Goal: Use online tool/utility: Utilize a website feature to perform a specific function

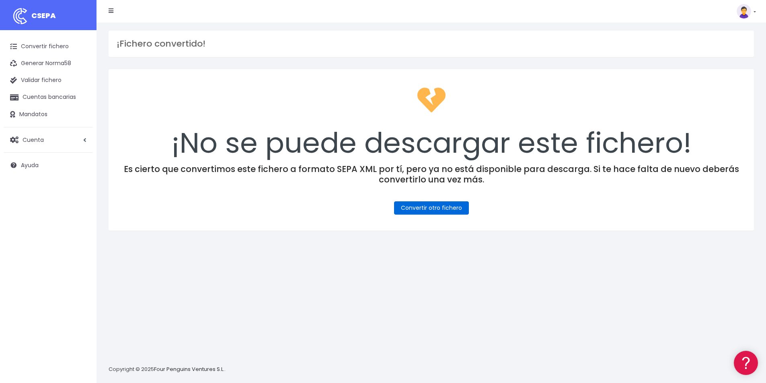
click at [421, 209] on link "Convertir otro fichero" at bounding box center [431, 208] width 75 height 13
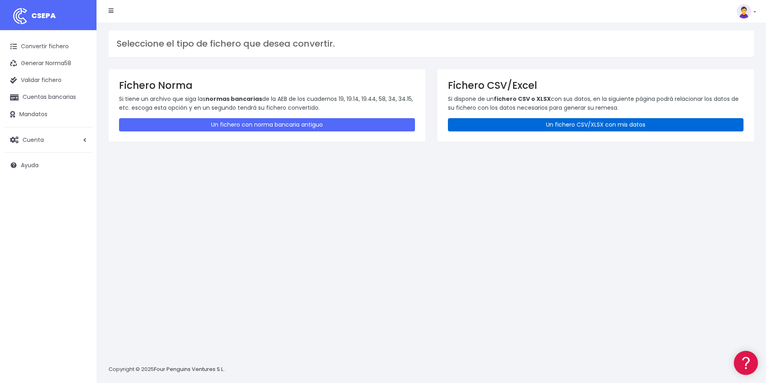
click at [634, 127] on link "Un fichero CSV/XLSX con mis datos" at bounding box center [596, 124] width 296 height 13
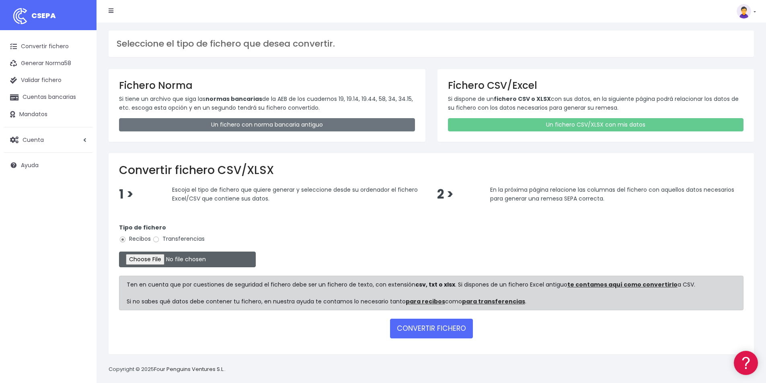
click at [155, 260] on input "file" at bounding box center [187, 260] width 137 height 16
type input "C:\fakepath\COBROS 06-10-25.xlsx"
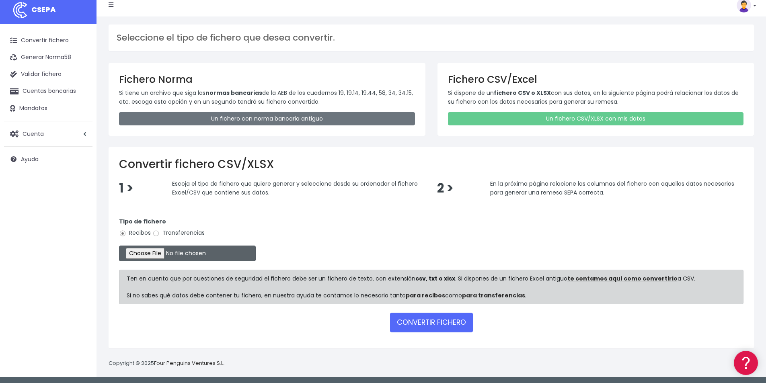
scroll to position [8, 0]
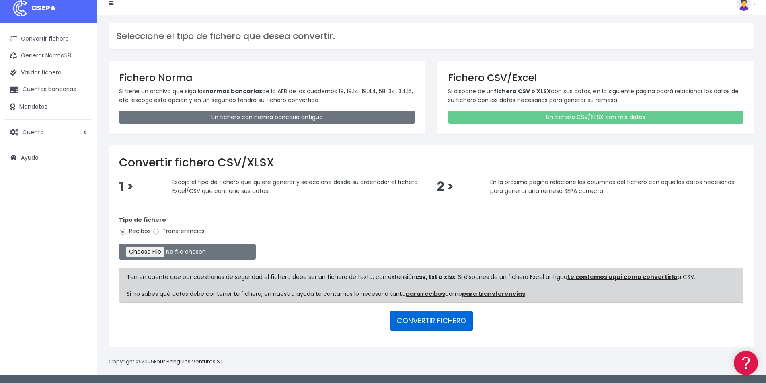
click at [440, 320] on button "CONVERTIR FICHERO" at bounding box center [431, 320] width 83 height 19
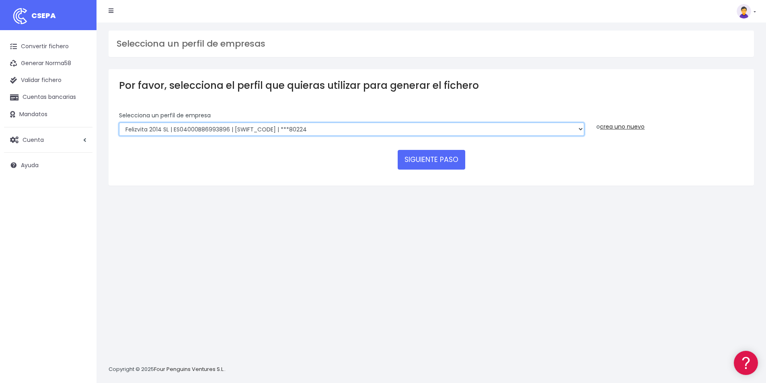
click at [293, 131] on select "Felizvita 2014 SL | ES04000B86993896 | CAIXESBBXXX | ***80224 CUIDA CARE MARKET…" at bounding box center [351, 130] width 465 height 14
select select "1688"
click at [119, 123] on select "Felizvita 2014 SL | ES04000B86993896 | CAIXESBBXXX | ***80224 CUIDA CARE MARKET…" at bounding box center [351, 130] width 465 height 14
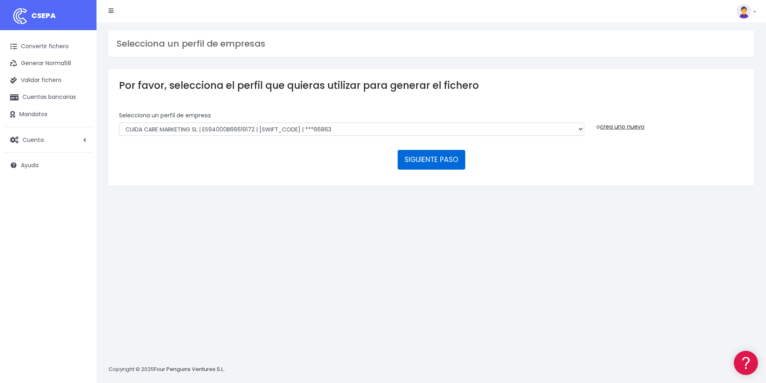
click at [434, 156] on button "SIGUIENTE PASO" at bounding box center [432, 159] width 68 height 19
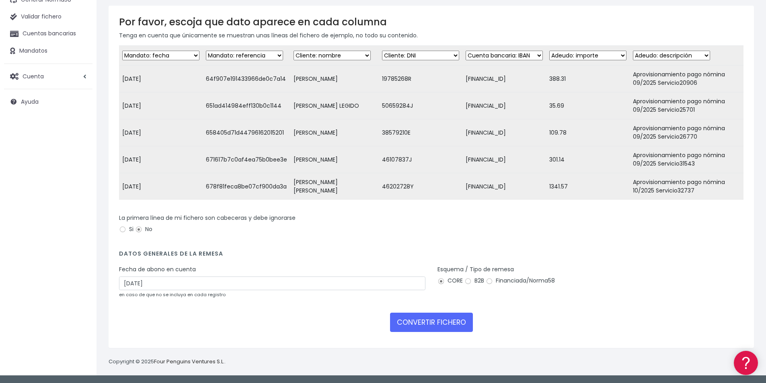
scroll to position [70, 0]
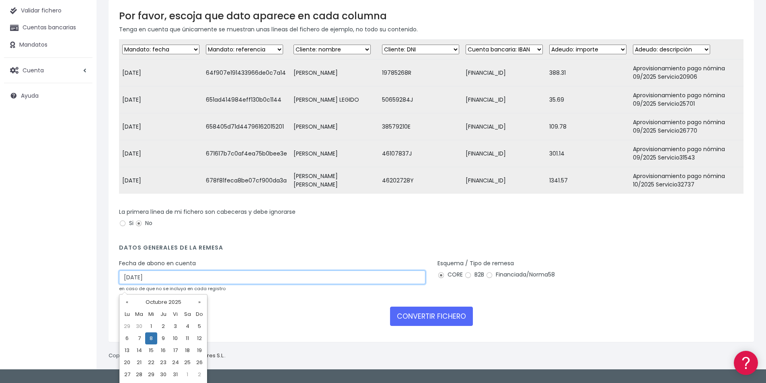
click at [169, 284] on input "08/10/2025" at bounding box center [272, 278] width 306 height 14
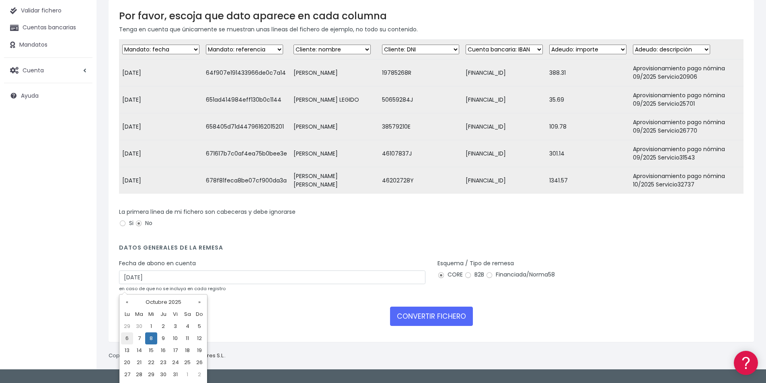
click at [127, 339] on td "6" at bounding box center [127, 339] width 12 height 12
type input "06/10/2025"
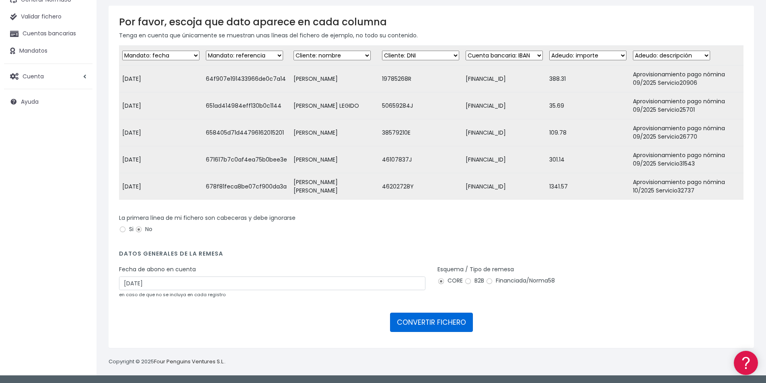
click at [409, 324] on button "CONVERTIR FICHERO" at bounding box center [431, 322] width 83 height 19
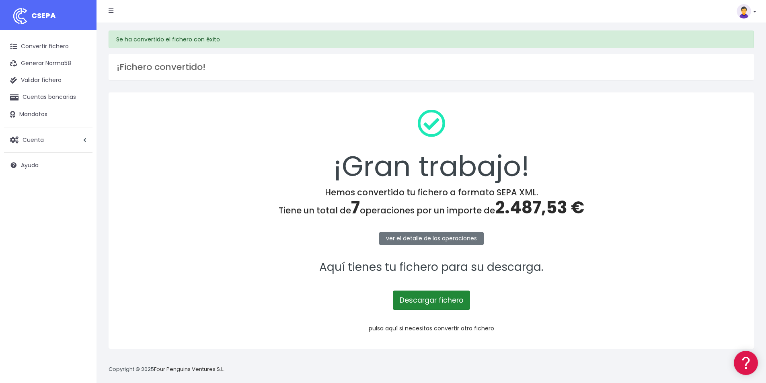
click at [428, 300] on link "Descargar fichero" at bounding box center [431, 300] width 77 height 19
click at [518, 206] on span "2.487,53 €" at bounding box center [539, 208] width 89 height 24
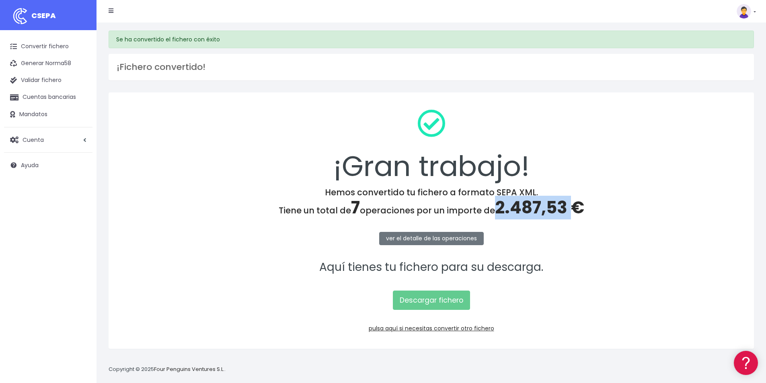
click at [518, 206] on span "2.487,53 €" at bounding box center [539, 208] width 89 height 24
copy span "2.487,53"
click at [481, 328] on link "pulsa aquí si necesitas convertir otro fichero" at bounding box center [431, 329] width 125 height 8
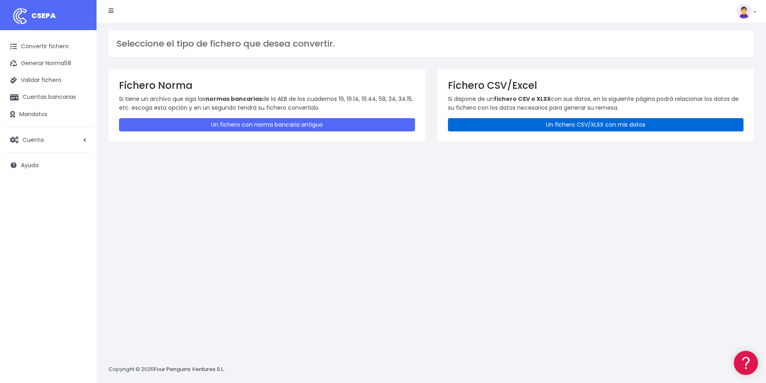
click at [635, 126] on link "Un fichero CSV/XLSX con mis datos" at bounding box center [596, 124] width 296 height 13
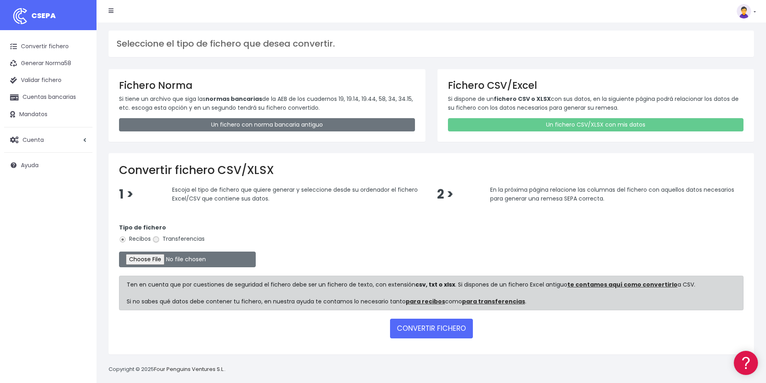
click at [154, 238] on input "Transferencias" at bounding box center [155, 239] width 7 height 7
radio input "true"
click at [174, 263] on input "file" at bounding box center [187, 260] width 137 height 16
type input "C:\fakepath\Remesa Devolución 06-10-25.xlsx"
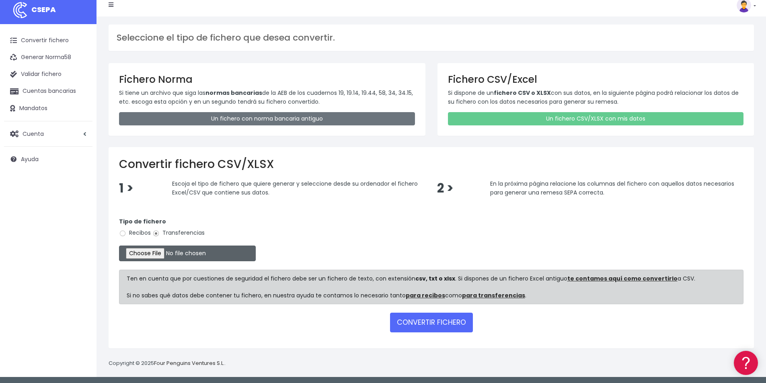
scroll to position [8, 0]
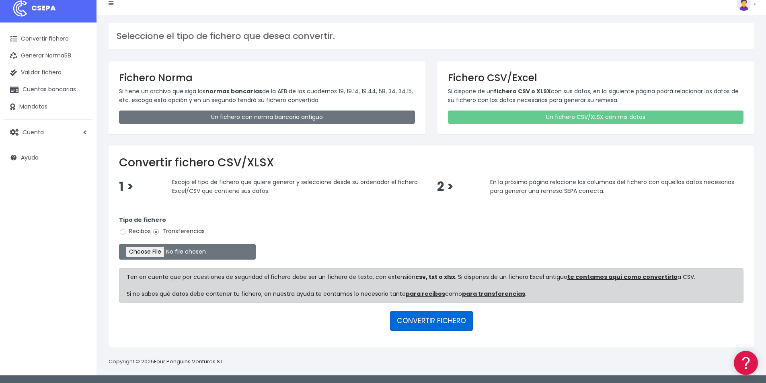
click at [429, 324] on button "CONVERTIR FICHERO" at bounding box center [431, 320] width 83 height 19
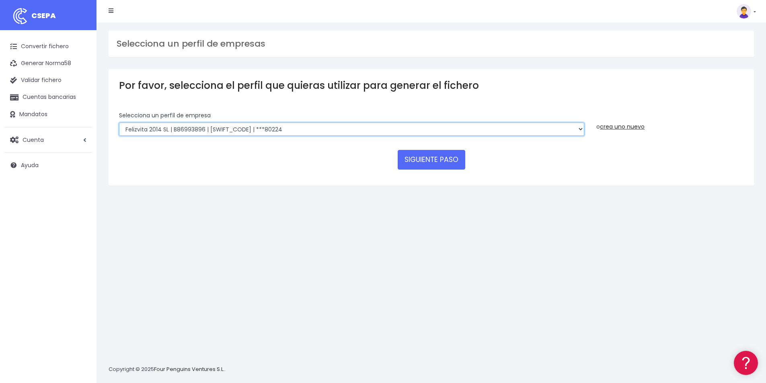
click at [276, 131] on select "Felizvita 2014 SL | B86993896 | [SWIFT_CODE] | ***80224 Assisvita Asistencia S.…" at bounding box center [351, 130] width 465 height 14
select select "1686"
click at [119, 123] on select "Felizvita 2014 SL | B86993896 | [SWIFT_CODE] | ***80224 Assisvita Asistencia S.…" at bounding box center [351, 130] width 465 height 14
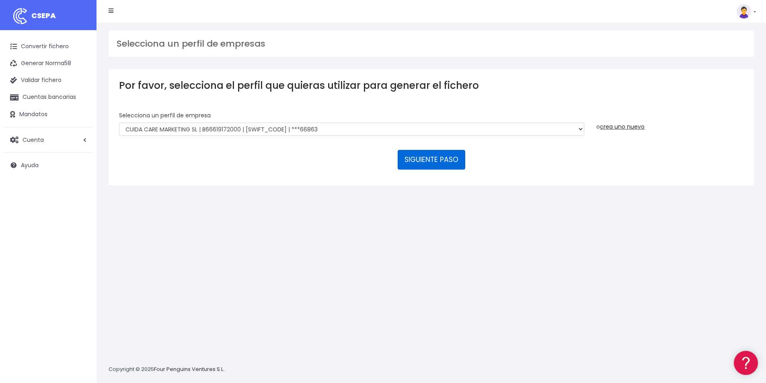
click at [421, 157] on button "SIGUIENTE PASO" at bounding box center [432, 159] width 68 height 19
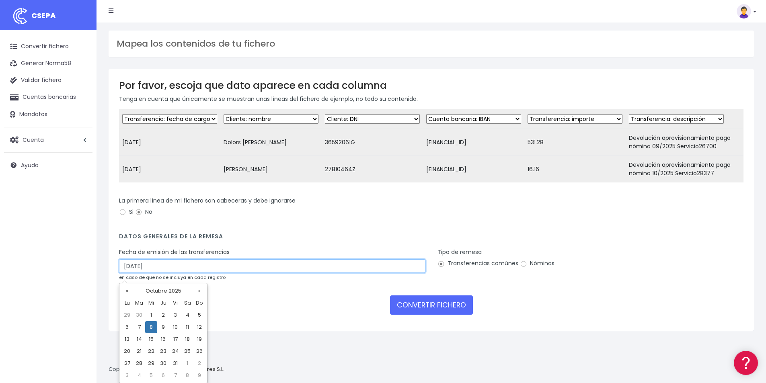
click at [166, 273] on input "[DATE]" at bounding box center [272, 266] width 306 height 14
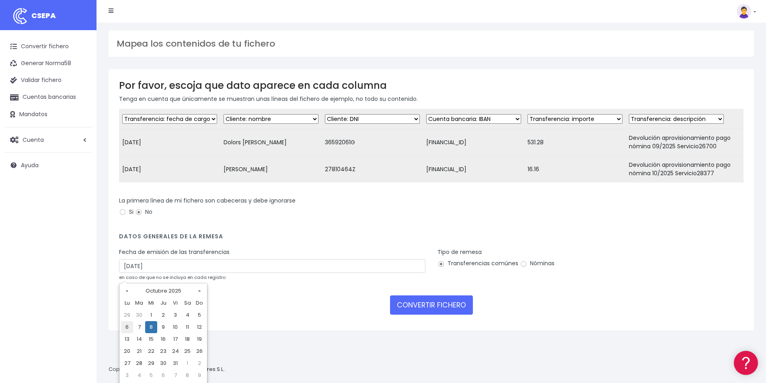
click at [126, 329] on td "6" at bounding box center [127, 327] width 12 height 12
type input "06/10/2025"
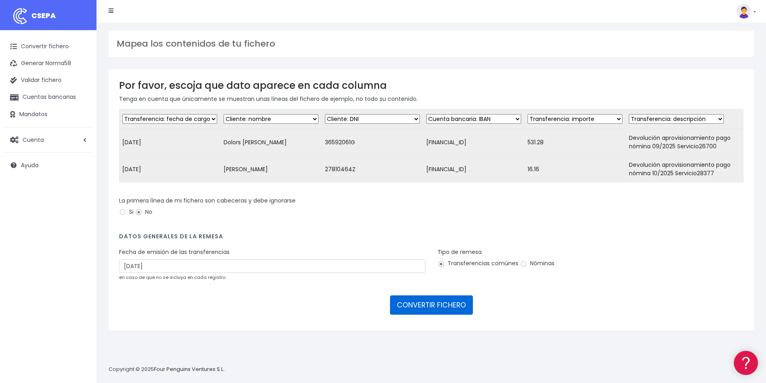
click at [443, 315] on button "CONVERTIR FICHERO" at bounding box center [431, 305] width 83 height 19
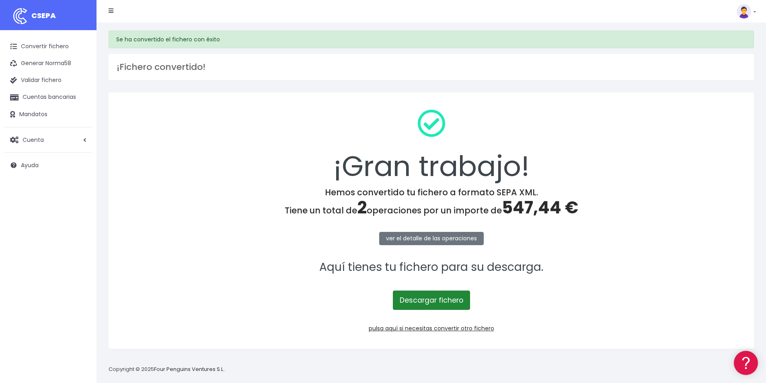
click at [426, 299] on link "Descargar fichero" at bounding box center [431, 300] width 77 height 19
click at [525, 204] on span "547,44 €" at bounding box center [540, 208] width 76 height 24
copy span "547,44"
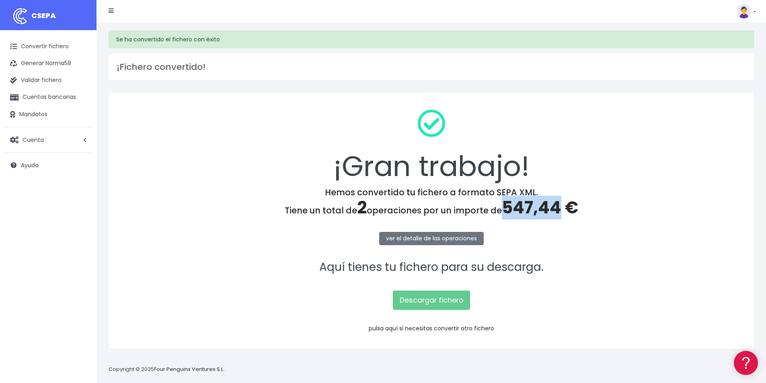
click at [468, 327] on link "pulsa aquí si necesitas convertir otro fichero" at bounding box center [431, 329] width 125 height 8
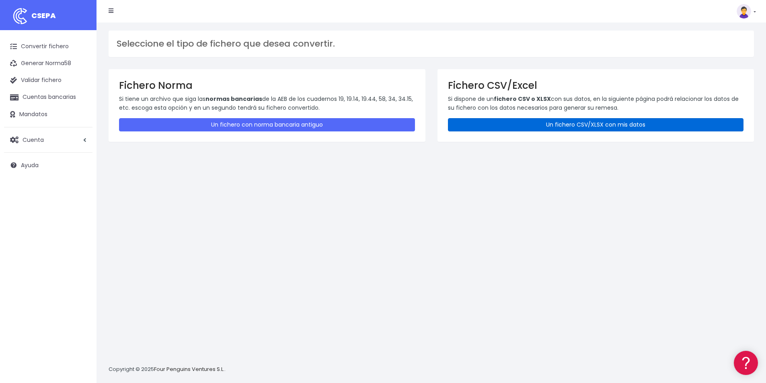
click at [574, 124] on link "Un fichero CSV/XLSX con mis datos" at bounding box center [596, 124] width 296 height 13
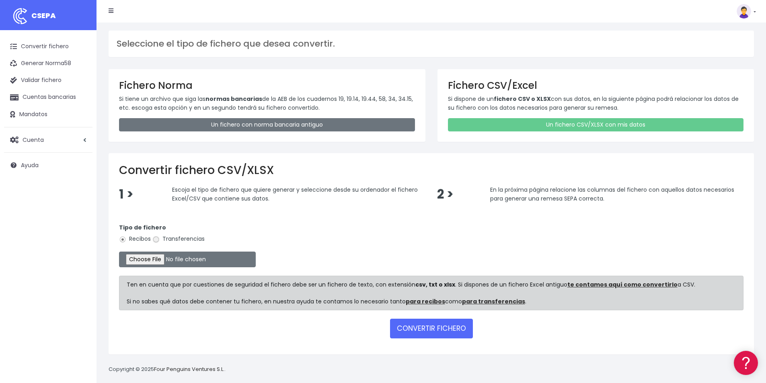
click at [158, 237] on input "Transferencias" at bounding box center [155, 239] width 7 height 7
radio input "true"
click at [176, 259] on input "file" at bounding box center [187, 260] width 137 height 16
type input "C:\fakepath\PAGOS 06-10-25 2.xlsx"
click at [428, 332] on button "CONVERTIR FICHERO" at bounding box center [431, 328] width 83 height 19
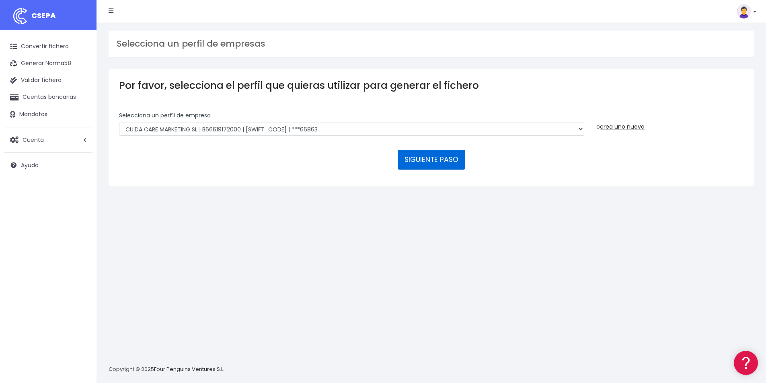
click at [436, 156] on button "SIGUIENTE PASO" at bounding box center [432, 159] width 68 height 19
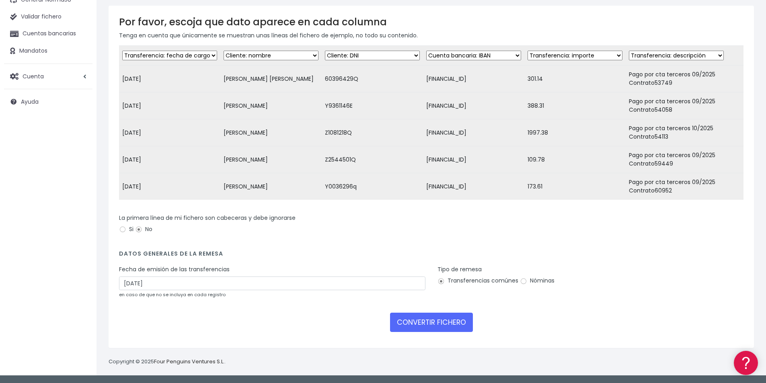
scroll to position [70, 0]
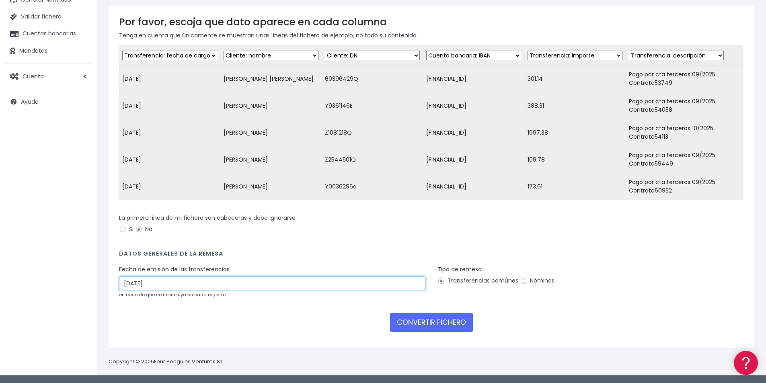
click at [167, 282] on input "08/10/2025" at bounding box center [272, 284] width 306 height 14
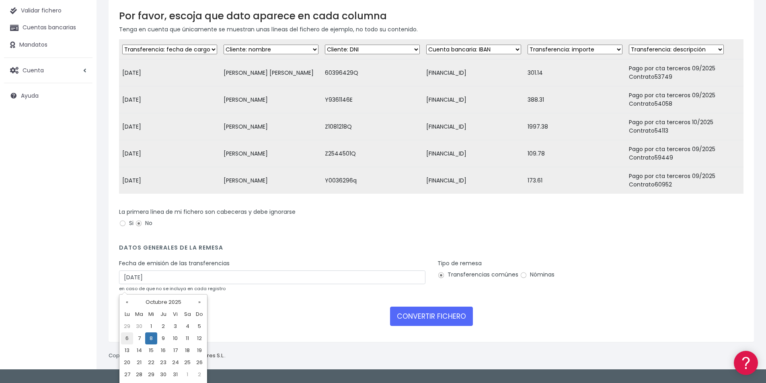
click at [127, 338] on td "6" at bounding box center [127, 339] width 12 height 12
type input "06/10/2025"
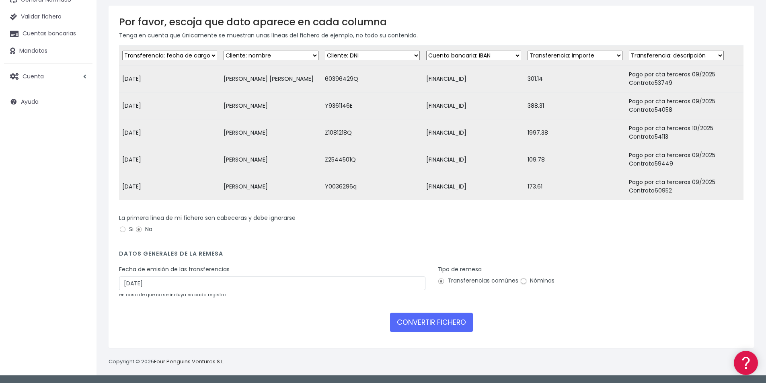
click at [520, 282] on input "Nóminas" at bounding box center [523, 281] width 7 height 7
radio input "true"
click at [447, 322] on button "CONVERTIR FICHERO" at bounding box center [431, 322] width 83 height 19
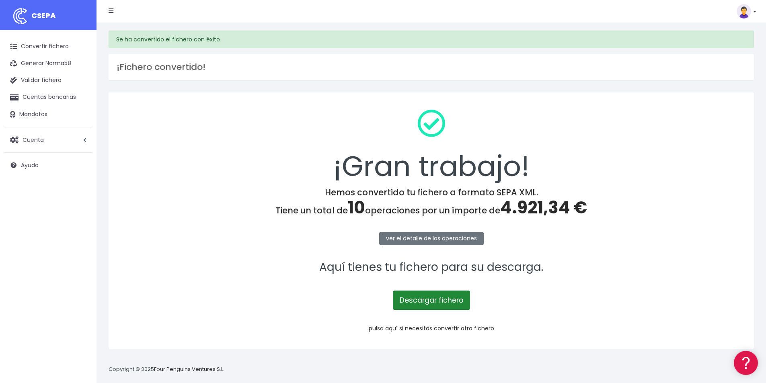
click at [433, 299] on link "Descargar fichero" at bounding box center [431, 300] width 77 height 19
click at [534, 211] on span "4.921,34 €" at bounding box center [543, 208] width 87 height 24
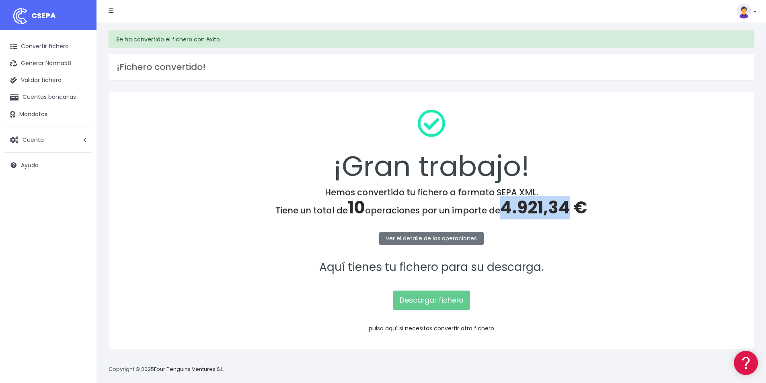
click at [534, 211] on span "4.921,34 €" at bounding box center [543, 208] width 87 height 24
copy span "4.921,34"
